Goal: Task Accomplishment & Management: Use online tool/utility

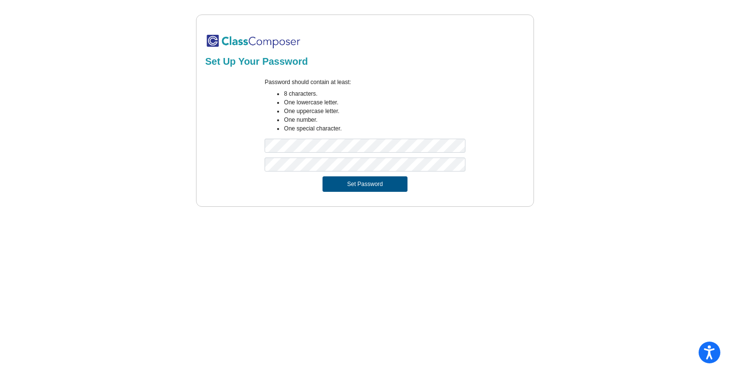
click at [365, 186] on button "Set Password" at bounding box center [365, 183] width 85 height 15
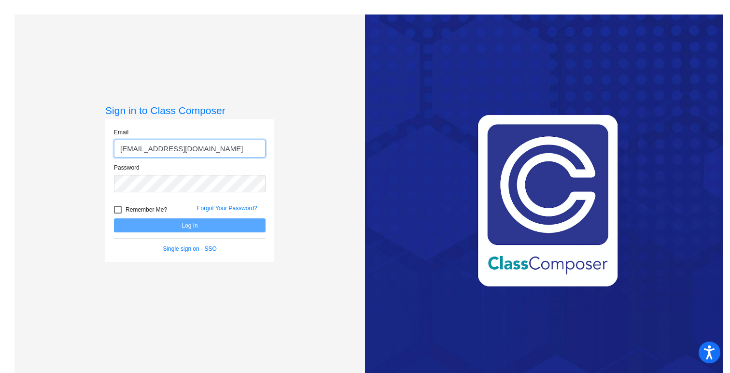
type input "[EMAIL_ADDRESS][DOMAIN_NAME]"
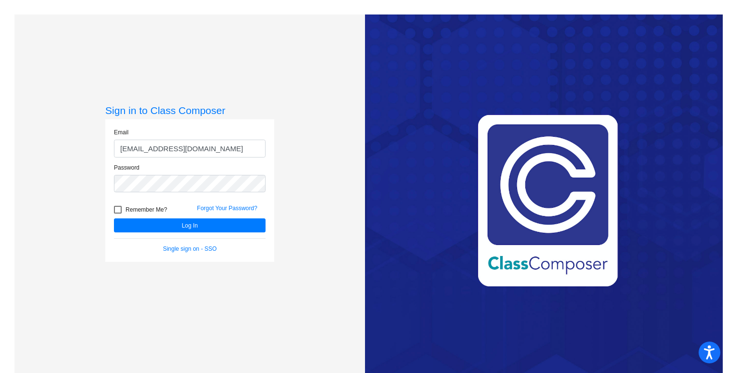
click at [116, 205] on label "Remember Me?" at bounding box center [140, 210] width 53 height 12
click at [117, 213] on input "Remember Me?" at bounding box center [117, 213] width 0 height 0
checkbox input "true"
click at [138, 220] on button "Log In" at bounding box center [190, 225] width 152 height 14
click at [114, 218] on button "Log In" at bounding box center [190, 225] width 152 height 14
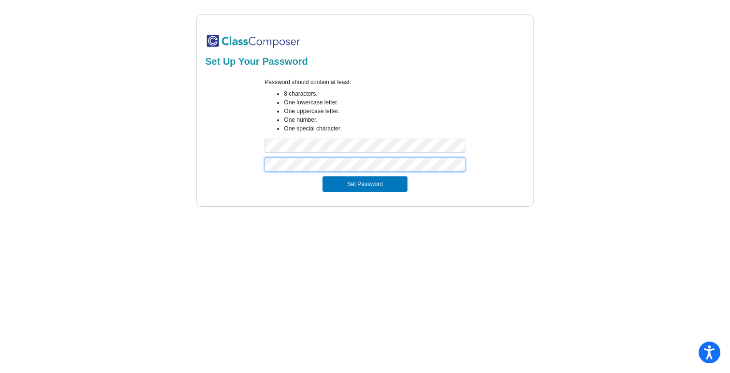
click at [323, 176] on button "Set Password" at bounding box center [365, 183] width 85 height 15
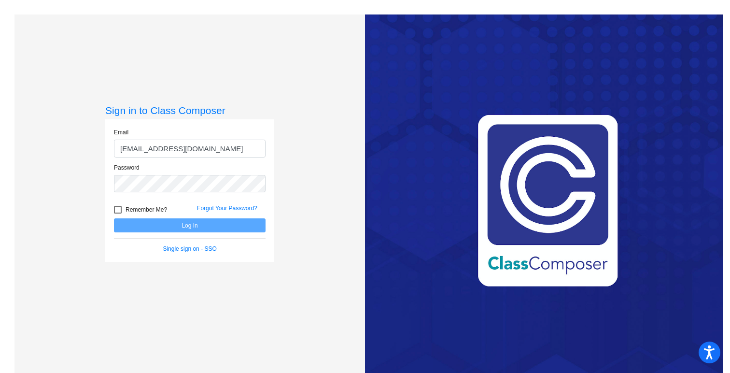
type input "[EMAIL_ADDRESS][DOMAIN_NAME]"
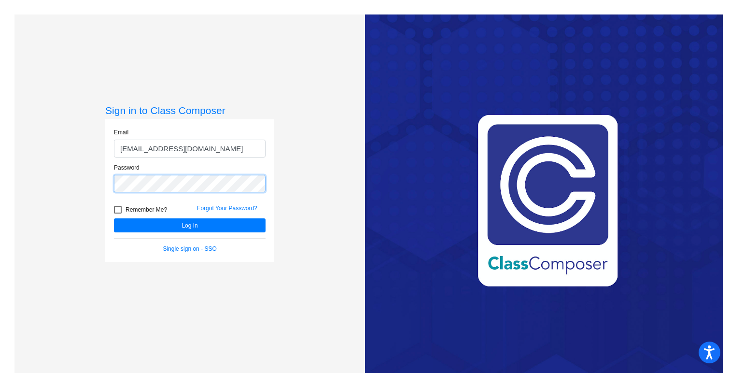
click at [114, 218] on button "Log In" at bounding box center [190, 225] width 152 height 14
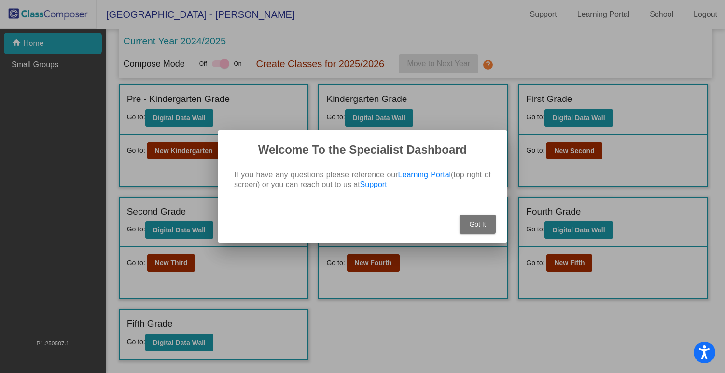
click at [485, 224] on span "Got It" at bounding box center [477, 224] width 16 height 8
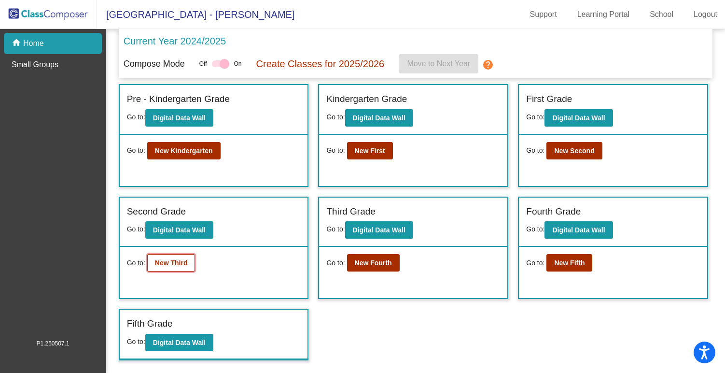
click at [185, 263] on b "New Third" at bounding box center [171, 263] width 33 height 8
